Goal: Check status: Check status

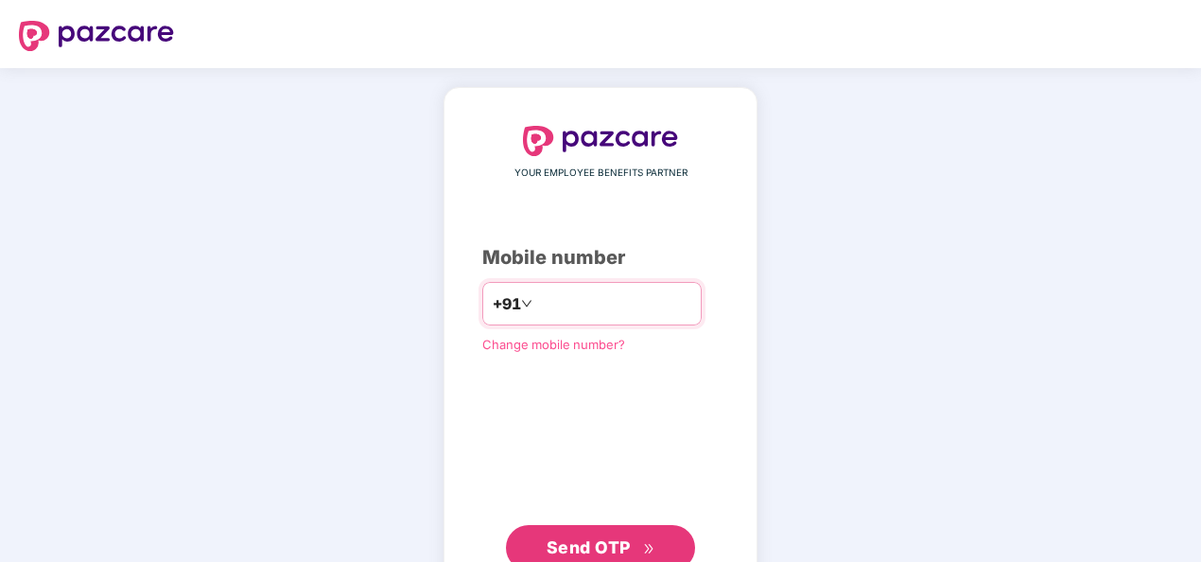
click at [553, 315] on input "number" at bounding box center [613, 303] width 155 height 30
type input "**********"
click at [606, 545] on span "Send OTP" at bounding box center [588, 547] width 84 height 20
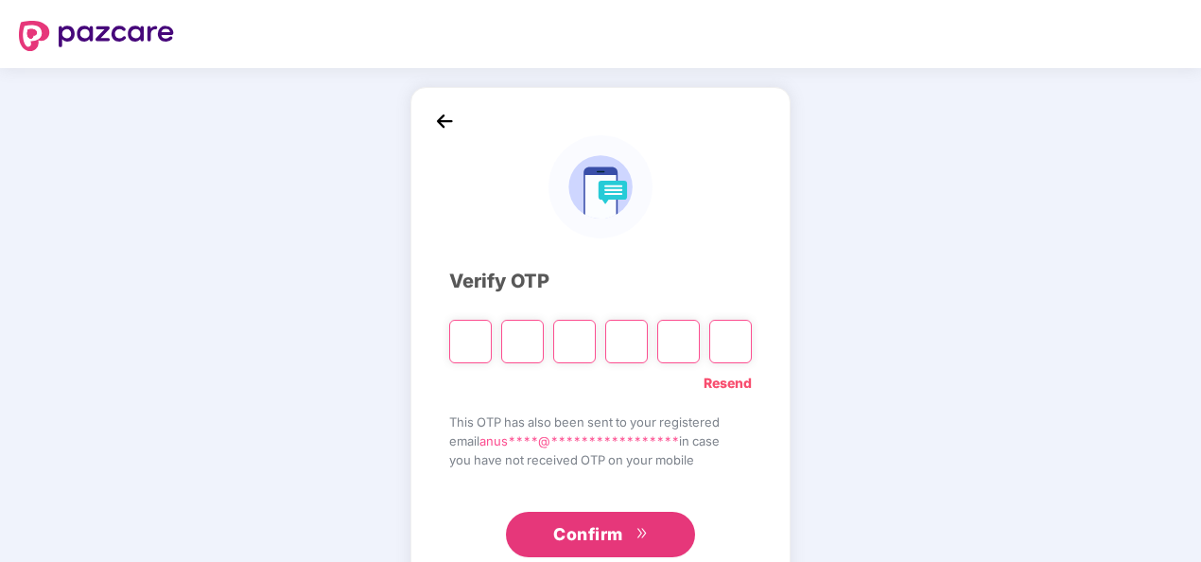
paste input "*"
type input "*"
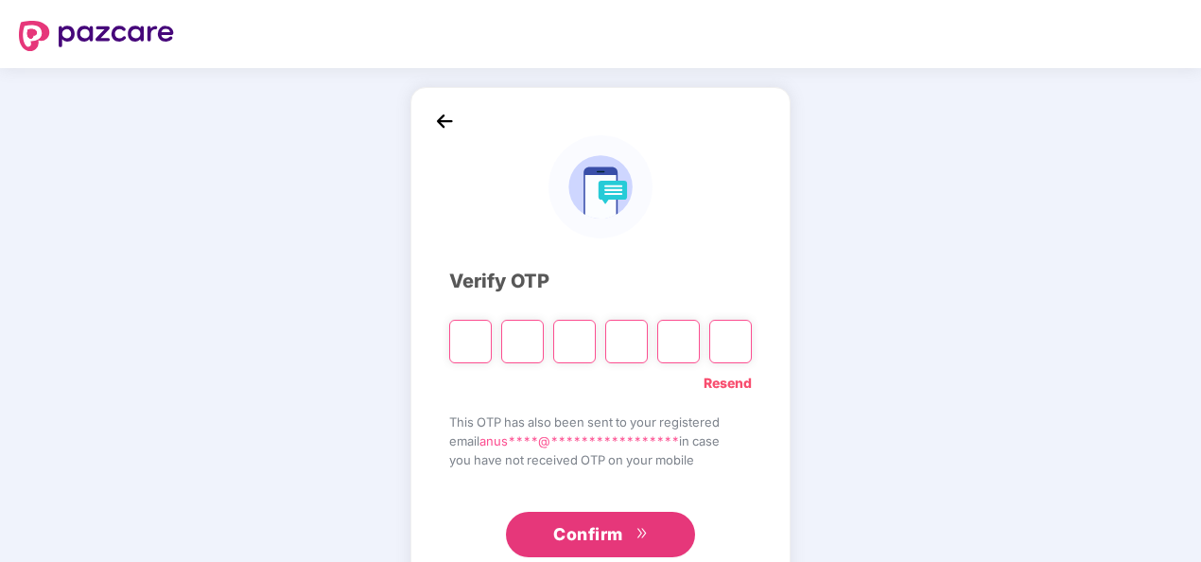
type input "*"
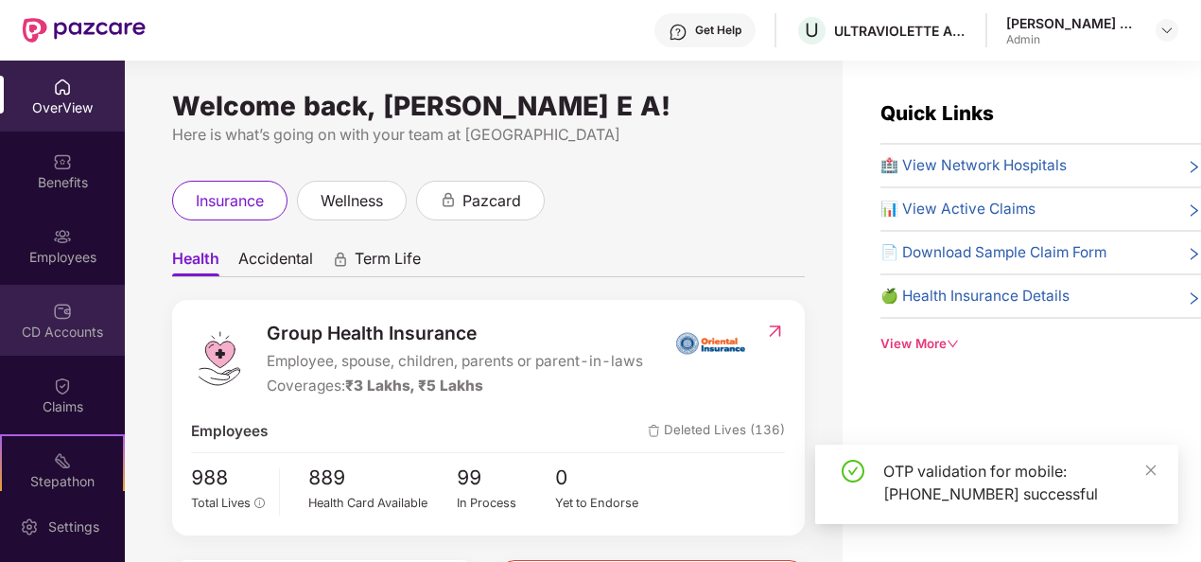
click at [78, 336] on div "CD Accounts" at bounding box center [62, 331] width 125 height 19
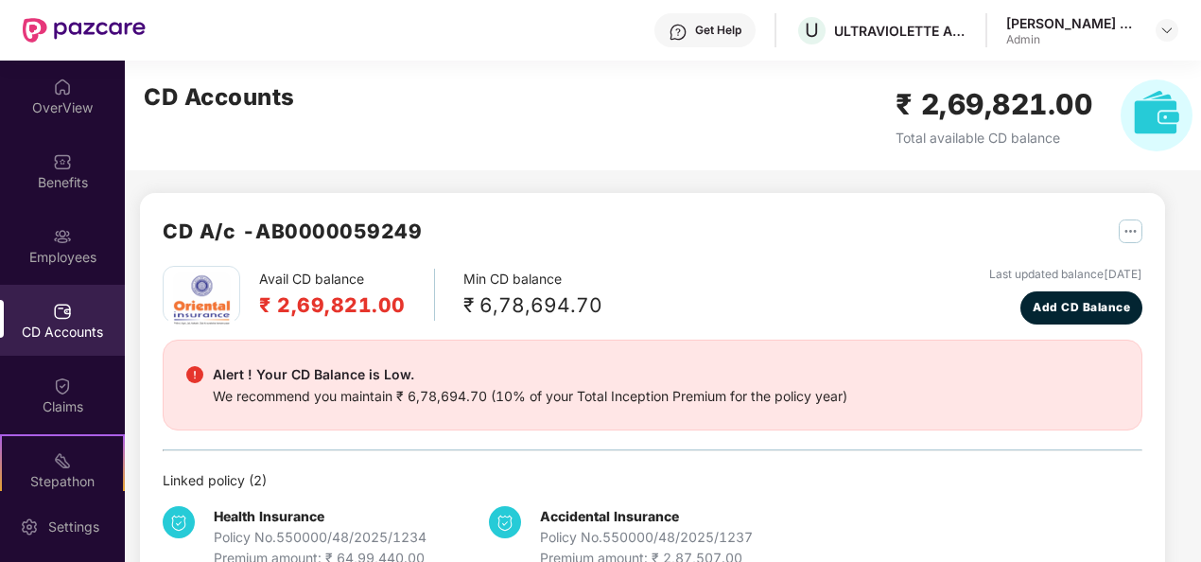
click at [1133, 229] on img "button" at bounding box center [1130, 231] width 24 height 24
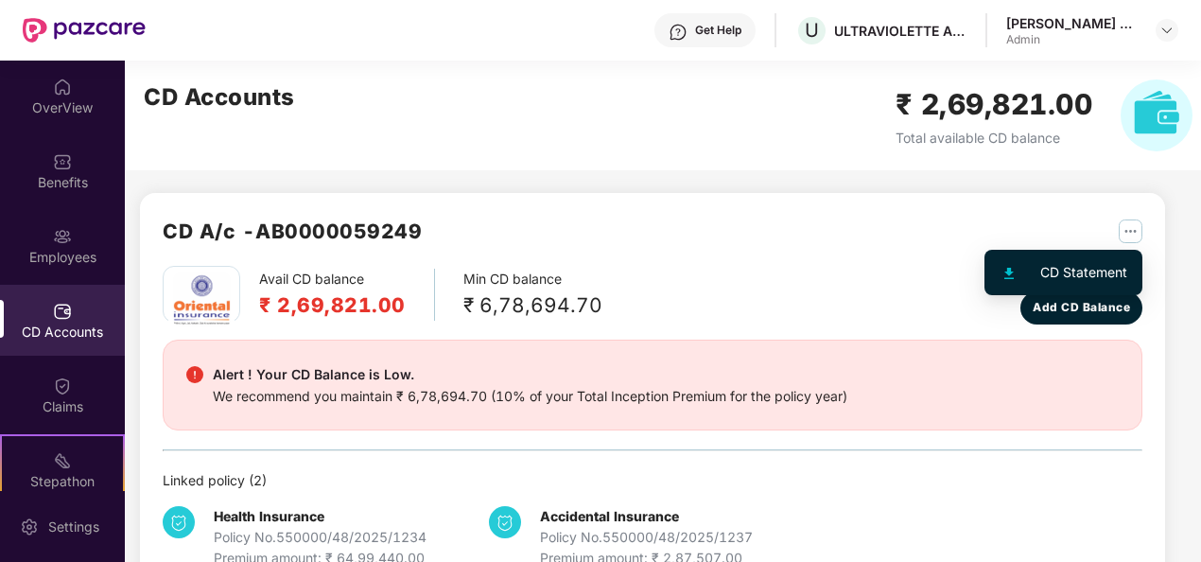
click at [1074, 264] on div "CD Statement" at bounding box center [1083, 272] width 87 height 21
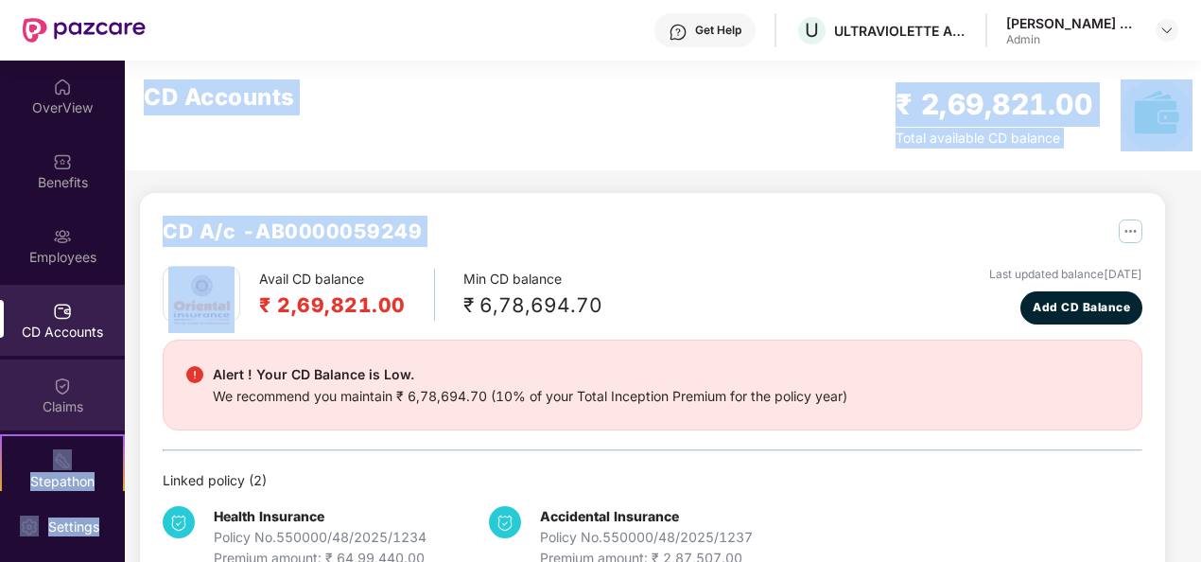
drag, startPoint x: 125, startPoint y: 321, endPoint x: 113, endPoint y: 394, distance: 73.7
click at [113, 394] on div "OverView Benefits Employees CD Accounts Claims Stepathon New Challenge Endorsem…" at bounding box center [600, 311] width 1201 height 501
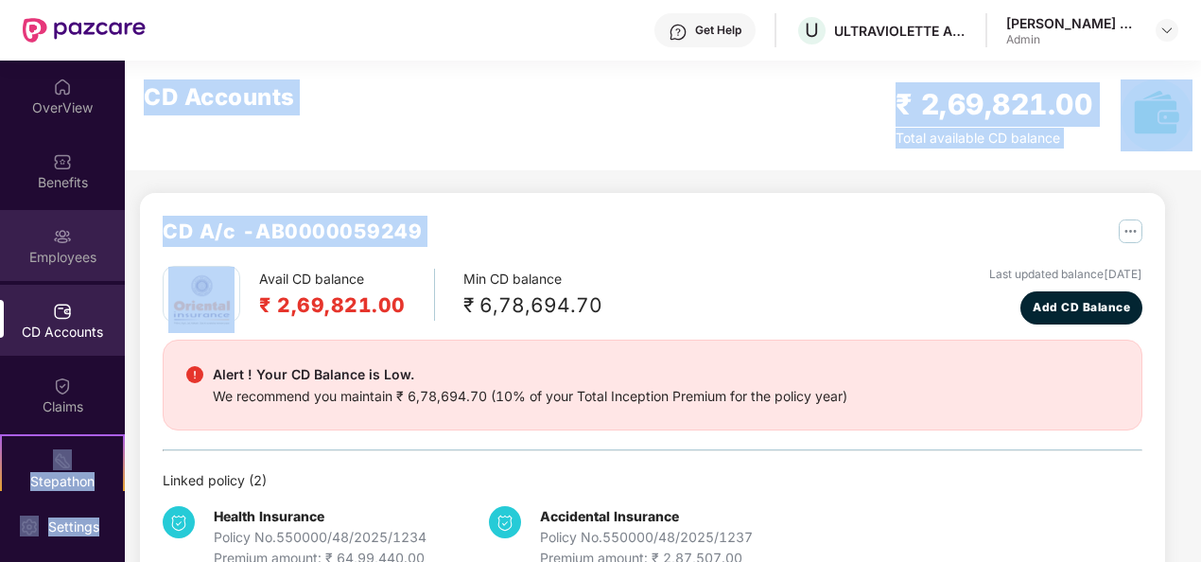
drag, startPoint x: 113, startPoint y: 394, endPoint x: 108, endPoint y: 231, distance: 163.7
click at [108, 231] on div "Employees" at bounding box center [62, 245] width 125 height 71
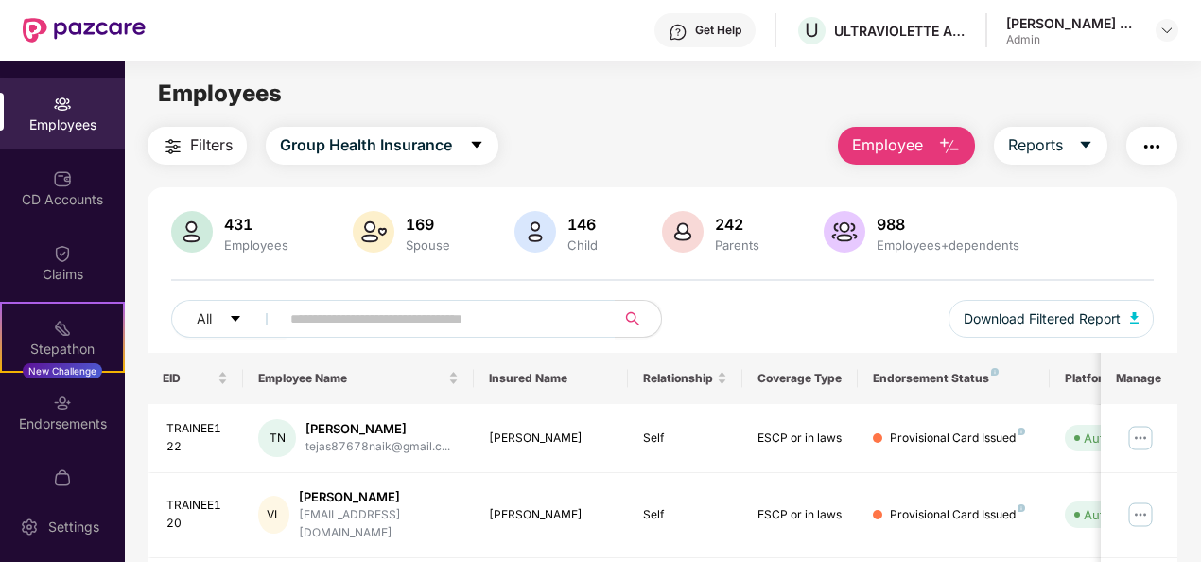
scroll to position [166, 0]
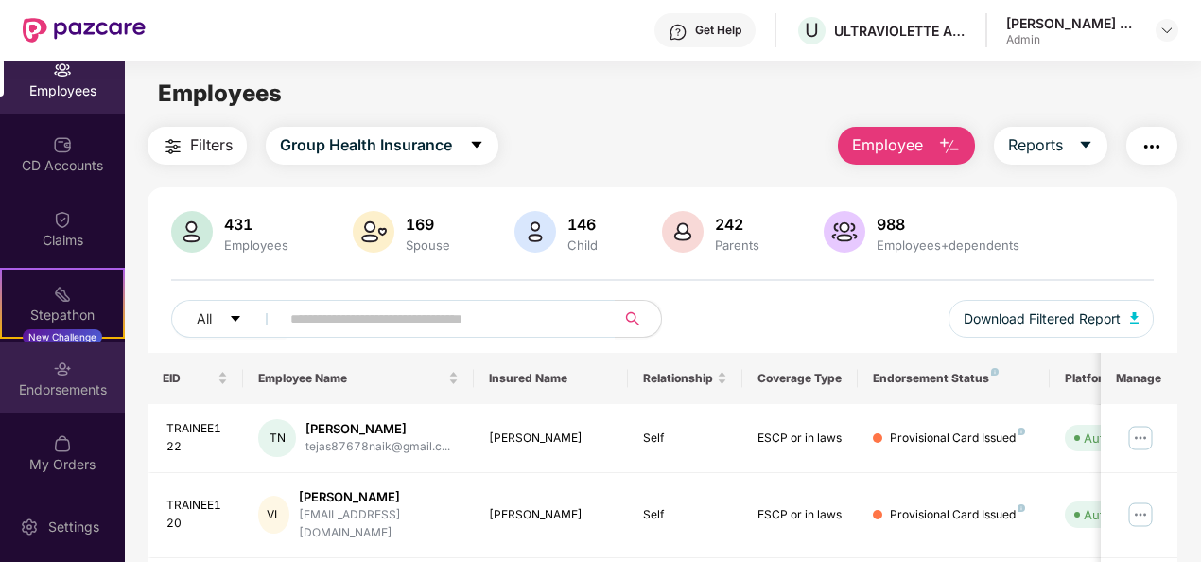
click at [51, 380] on div "Endorsements" at bounding box center [62, 389] width 125 height 19
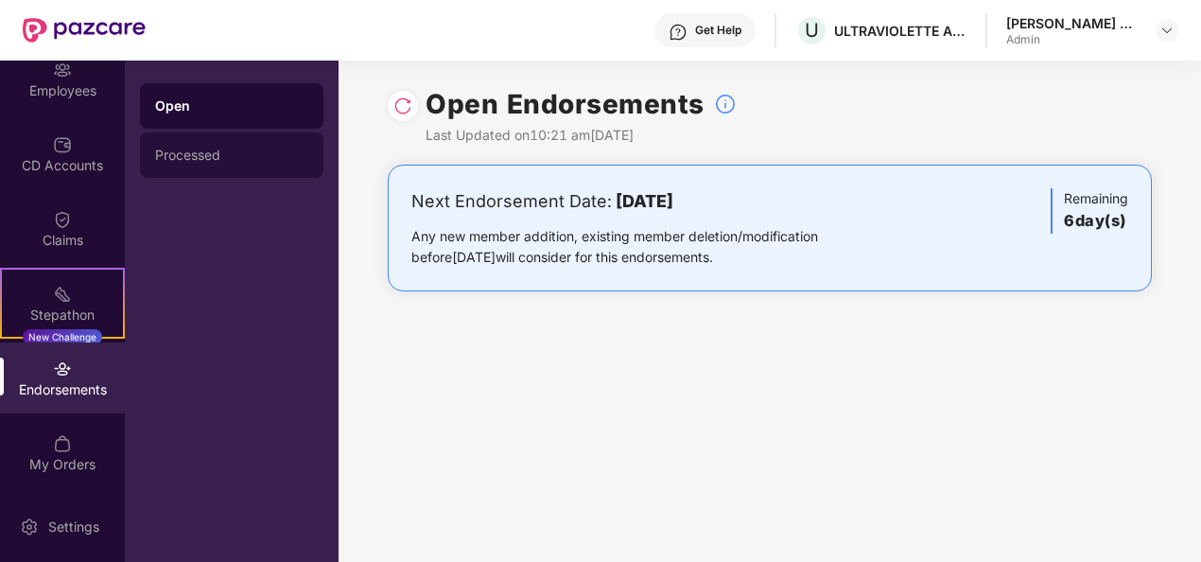
click at [223, 163] on div "Processed" at bounding box center [231, 154] width 183 height 45
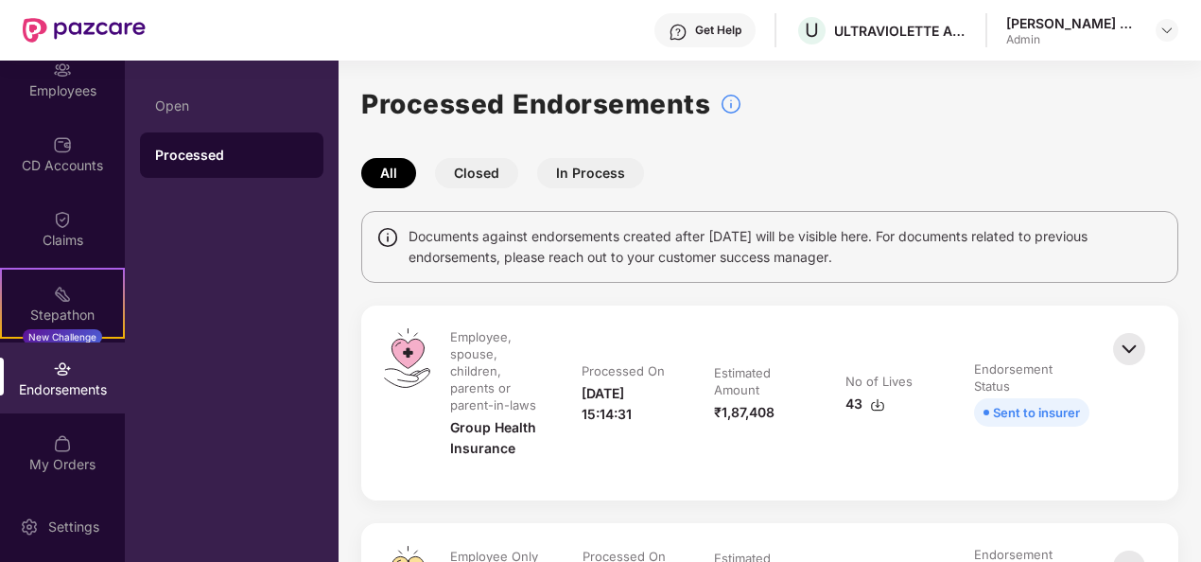
click at [1195, 81] on main "Processed Endorsements All Closed In Process Documents against endorsements cre…" at bounding box center [769, 311] width 862 height 501
drag, startPoint x: 1197, startPoint y: 76, endPoint x: 1189, endPoint y: 121, distance: 46.0
click at [1189, 121] on main "Processed Endorsements All Closed In Process Documents against endorsements cre…" at bounding box center [769, 311] width 862 height 501
click at [165, 100] on div "Open" at bounding box center [231, 105] width 153 height 15
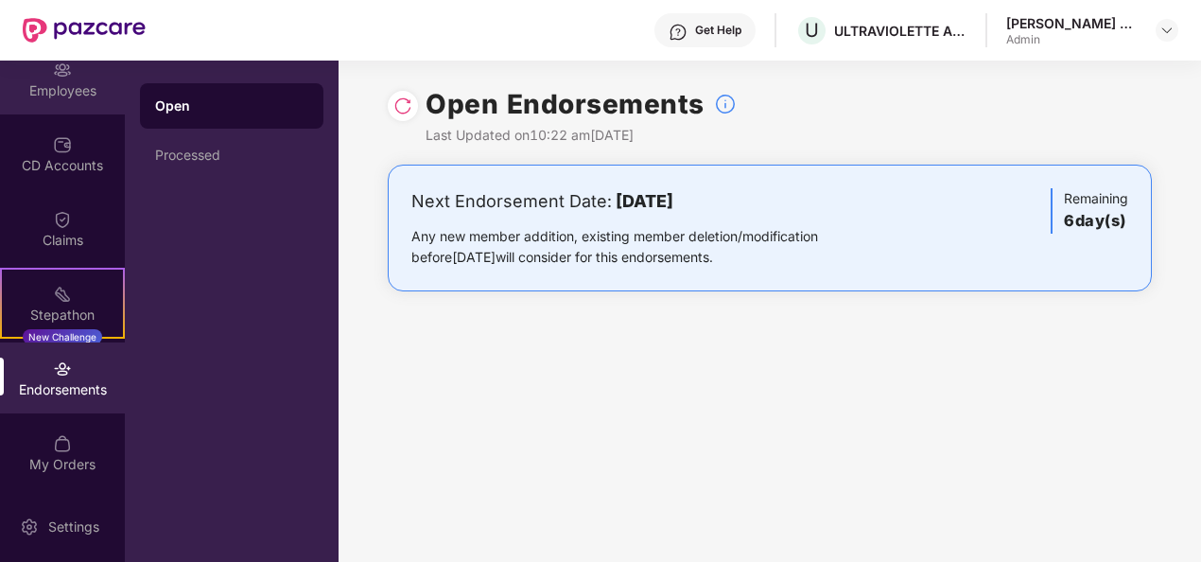
click at [62, 102] on div "Employees" at bounding box center [62, 78] width 125 height 71
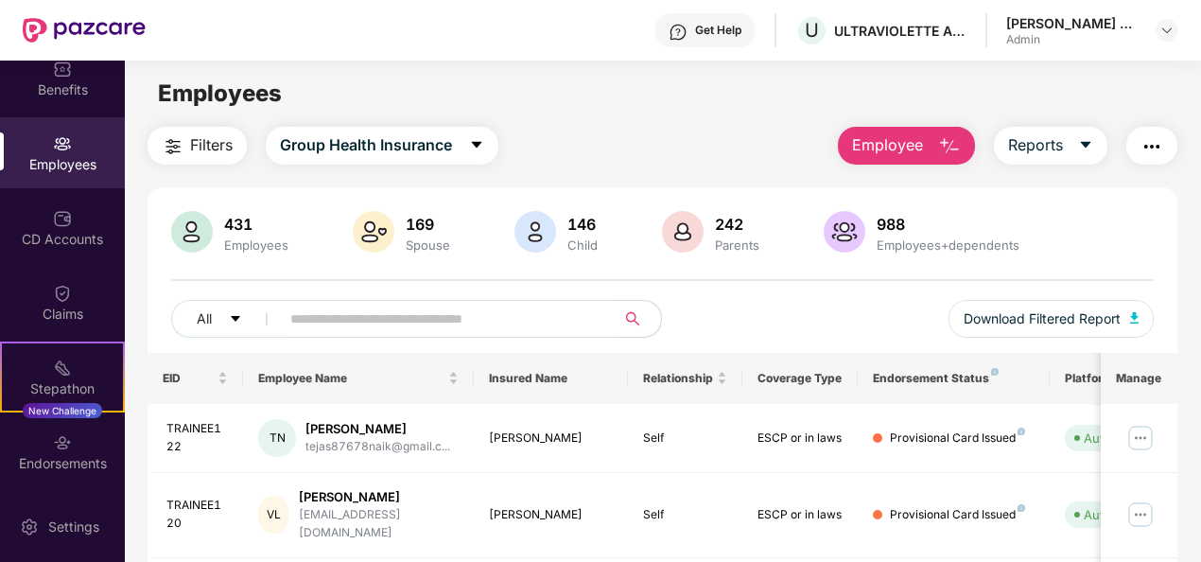
scroll to position [0, 0]
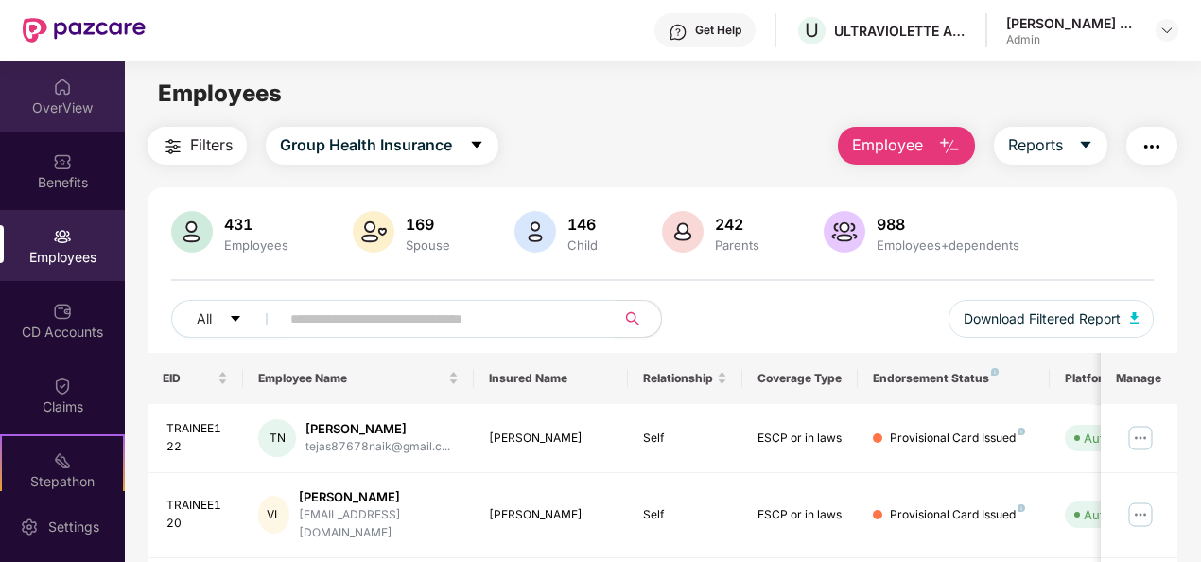
click at [87, 95] on div "OverView" at bounding box center [62, 96] width 125 height 71
